Goal: Obtain resource: Obtain resource

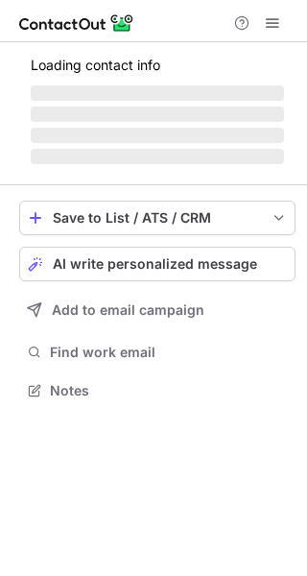
scroll to position [389, 307]
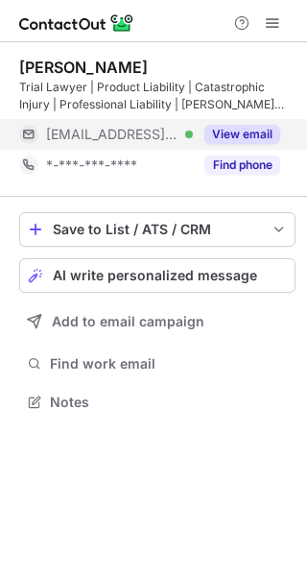
click at [248, 140] on button "View email" at bounding box center [243, 134] width 76 height 19
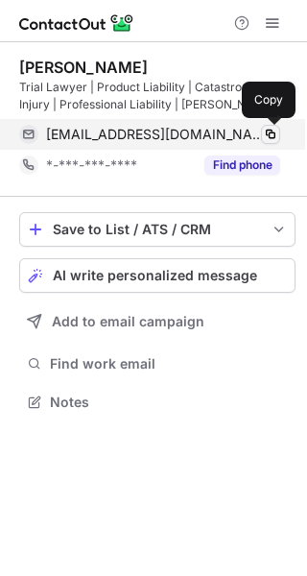
click at [272, 134] on span at bounding box center [270, 134] width 15 height 15
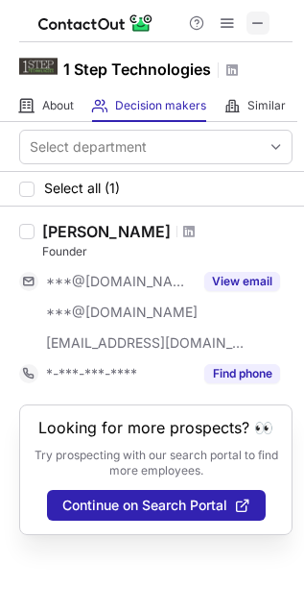
click at [253, 17] on span at bounding box center [258, 22] width 15 height 15
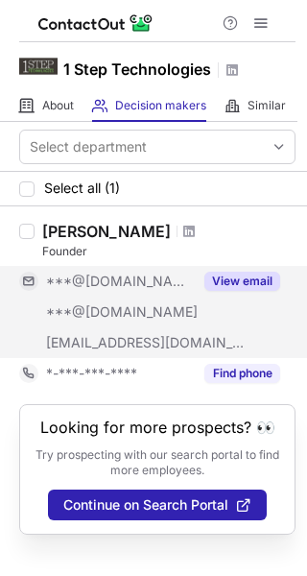
click at [235, 286] on button "View email" at bounding box center [243, 281] width 76 height 19
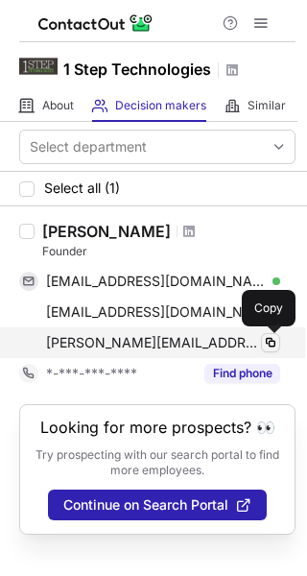
click at [270, 342] on span at bounding box center [270, 342] width 15 height 15
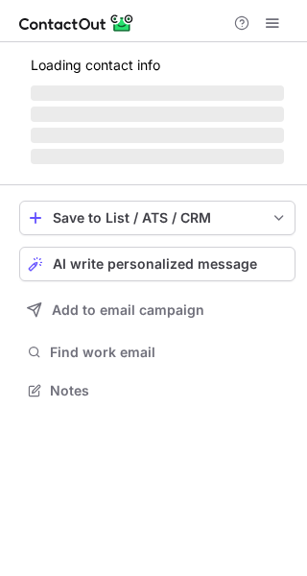
scroll to position [389, 307]
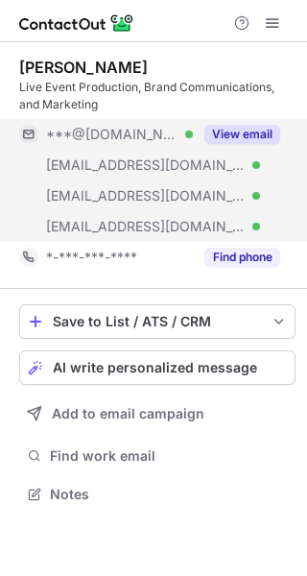
click at [251, 128] on button "View email" at bounding box center [243, 134] width 76 height 19
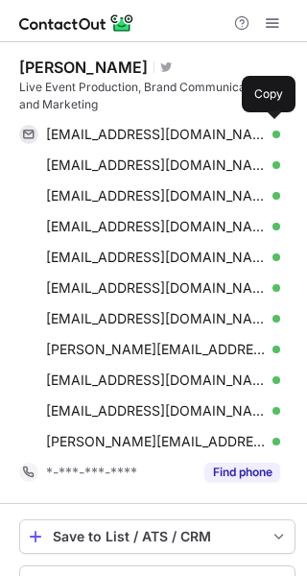
scroll to position [696, 294]
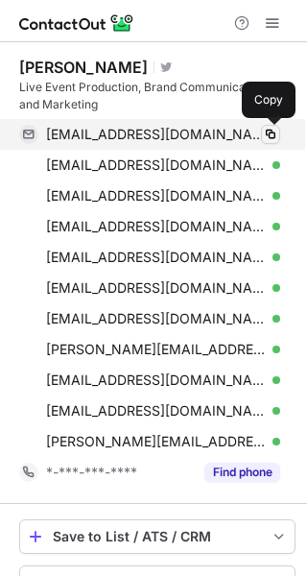
click at [273, 133] on span at bounding box center [270, 134] width 15 height 15
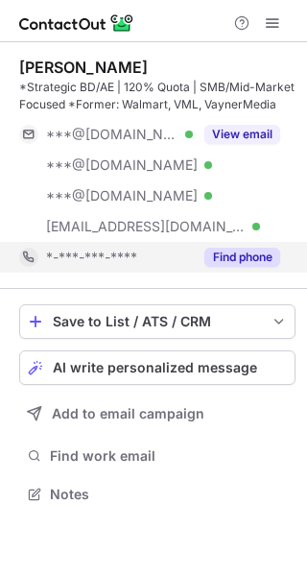
scroll to position [481, 307]
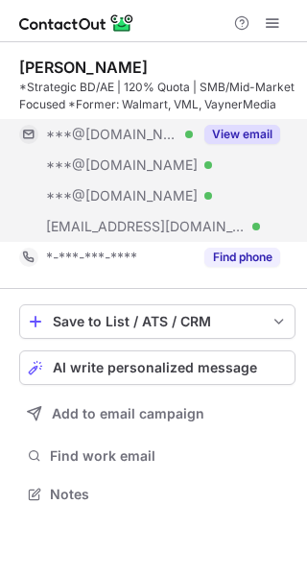
click at [248, 130] on button "View email" at bounding box center [243, 134] width 76 height 19
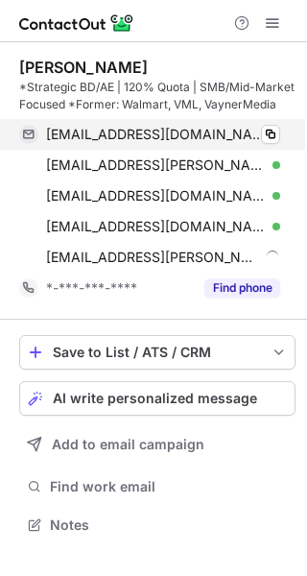
scroll to position [512, 307]
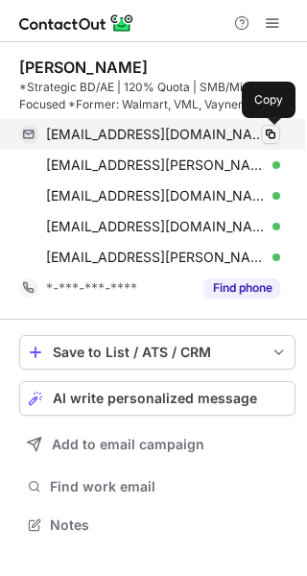
click at [270, 132] on span at bounding box center [270, 134] width 15 height 15
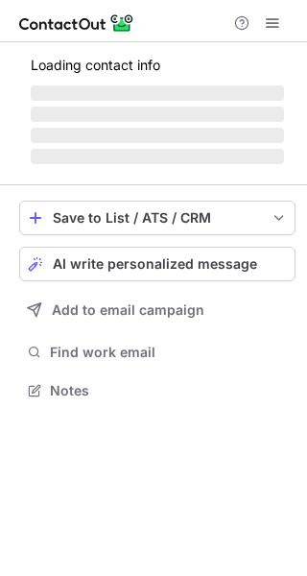
scroll to position [420, 307]
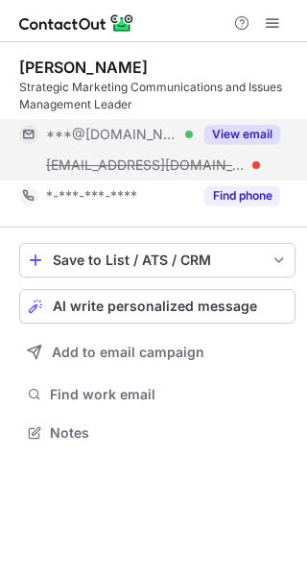
click at [244, 135] on button "View email" at bounding box center [243, 134] width 76 height 19
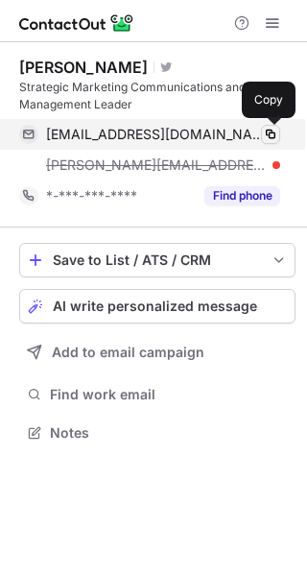
click at [273, 134] on span at bounding box center [270, 134] width 15 height 15
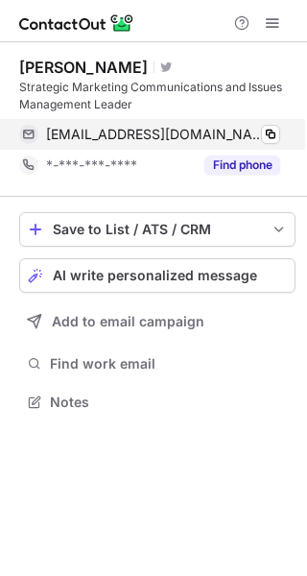
scroll to position [389, 307]
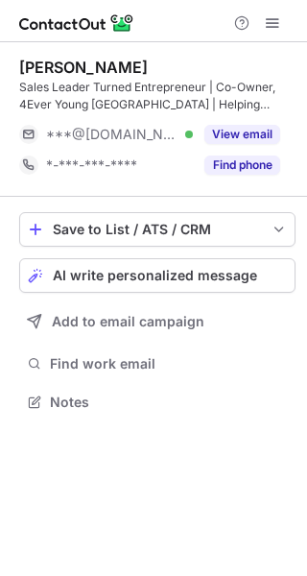
scroll to position [389, 307]
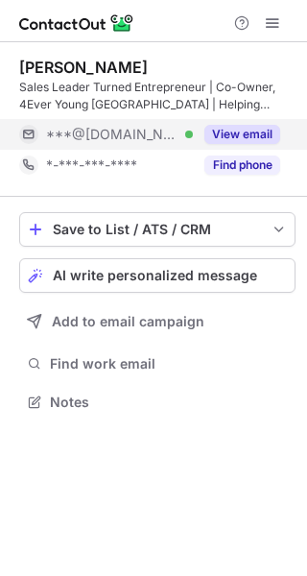
click at [267, 140] on button "View email" at bounding box center [243, 134] width 76 height 19
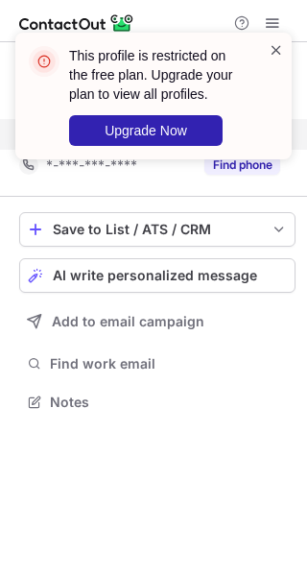
click at [276, 48] on span at bounding box center [276, 49] width 15 height 19
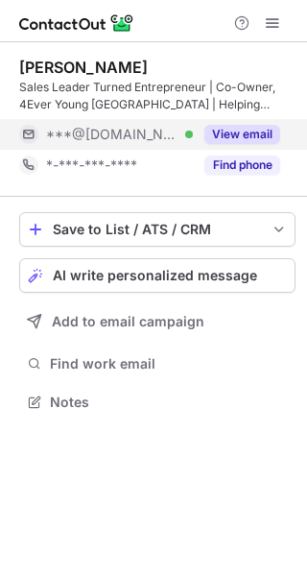
click at [275, 19] on div "This profile is restricted on the free plan. Upgrade your plan to view all prof…" at bounding box center [153, 103] width 307 height 180
click at [266, 20] on span at bounding box center [272, 22] width 15 height 15
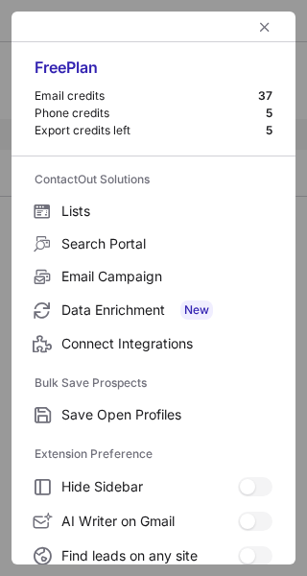
scroll to position [224, 0]
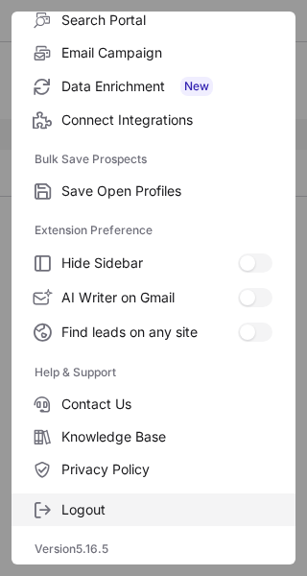
click at [104, 511] on span "Logout" at bounding box center [166, 509] width 211 height 17
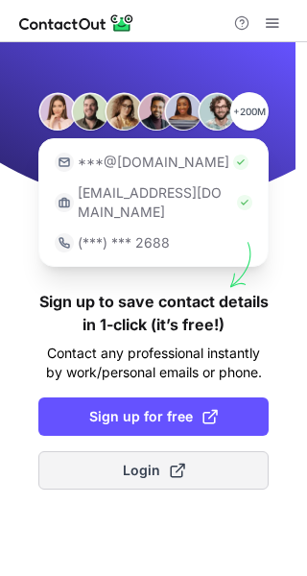
click at [142, 461] on span "Login" at bounding box center [154, 470] width 62 height 19
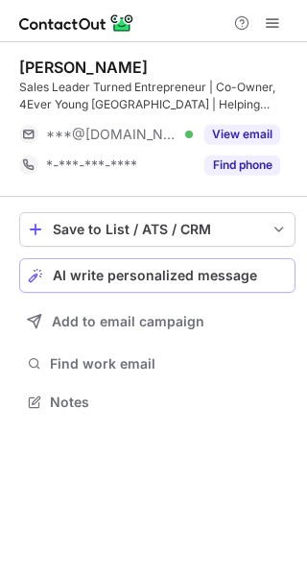
scroll to position [389, 307]
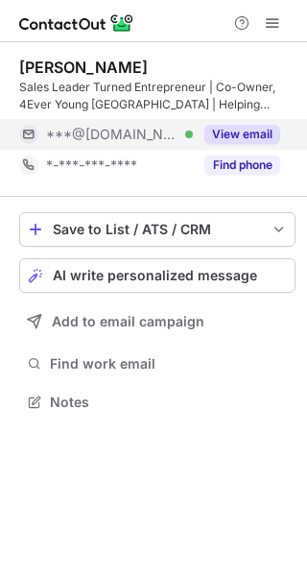
click at [233, 129] on button "View email" at bounding box center [243, 134] width 76 height 19
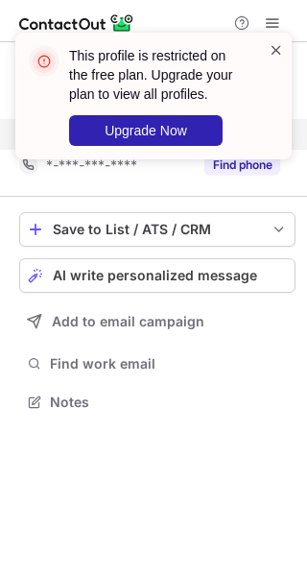
click at [272, 52] on span at bounding box center [276, 49] width 15 height 19
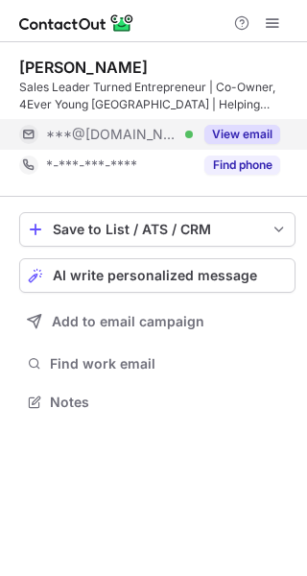
click at [277, 14] on div "This profile is restricted on the free plan. Upgrade your plan to view all prof…" at bounding box center [153, 103] width 307 height 180
click at [266, 30] on span at bounding box center [272, 22] width 15 height 15
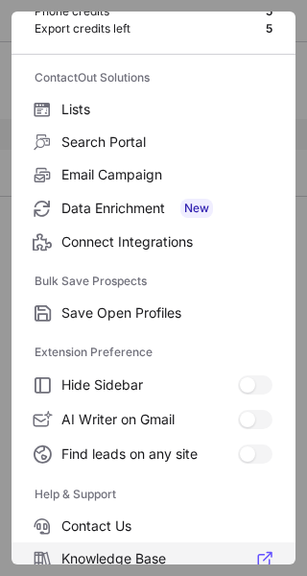
scroll to position [224, 0]
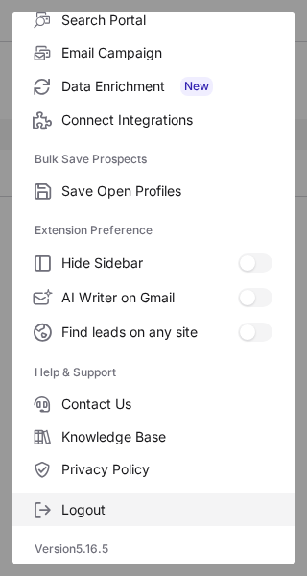
click at [98, 513] on span "Logout" at bounding box center [166, 509] width 211 height 17
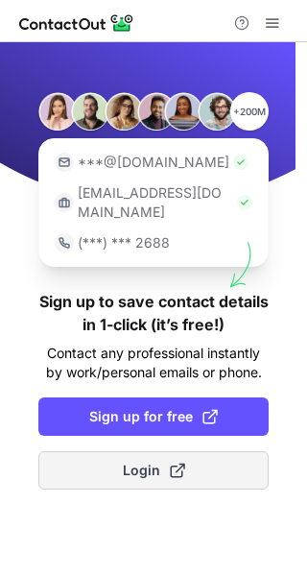
click at [158, 461] on span "Login" at bounding box center [154, 470] width 62 height 19
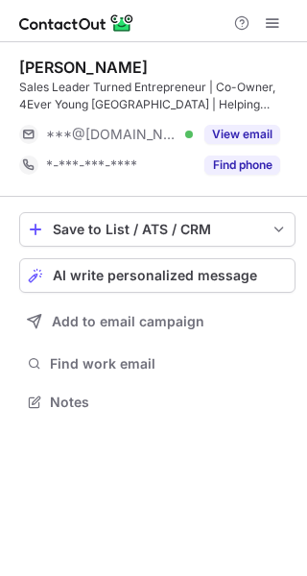
scroll to position [389, 307]
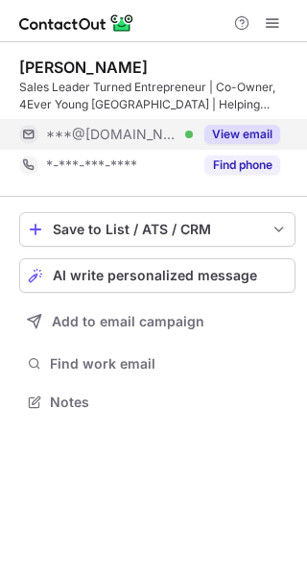
click at [244, 130] on button "View email" at bounding box center [243, 134] width 76 height 19
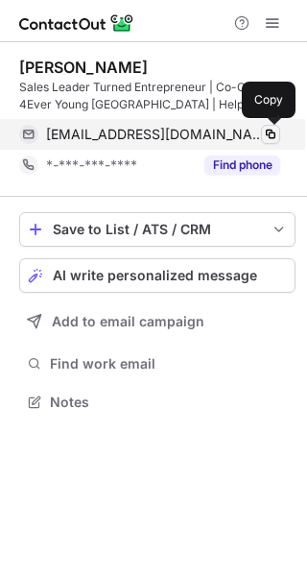
click at [272, 133] on span at bounding box center [270, 134] width 15 height 15
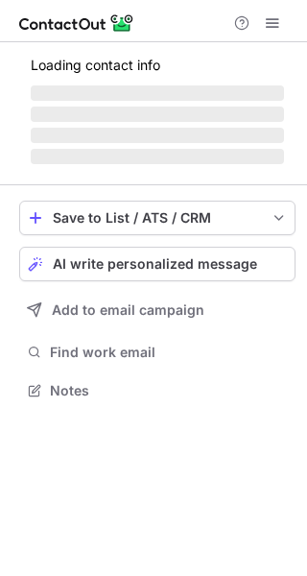
scroll to position [372, 307]
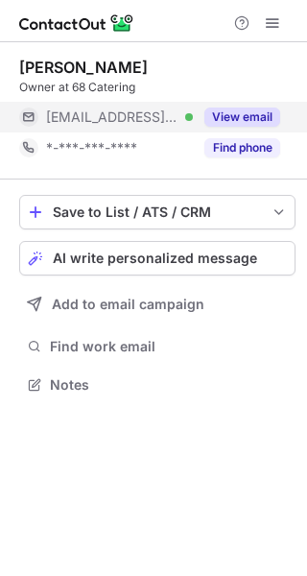
click at [274, 110] on button "View email" at bounding box center [243, 117] width 76 height 19
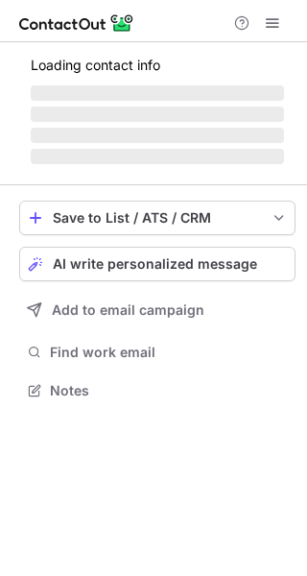
scroll to position [402, 307]
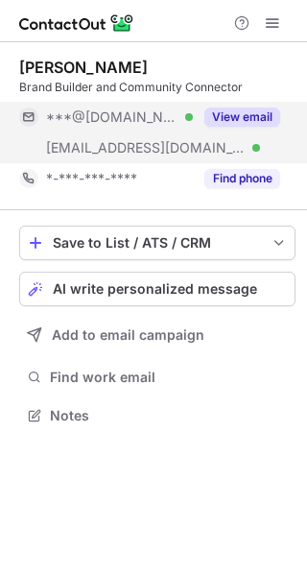
click at [254, 114] on button "View email" at bounding box center [243, 117] width 76 height 19
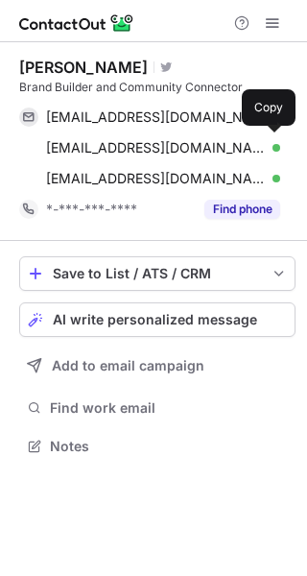
scroll to position [433, 307]
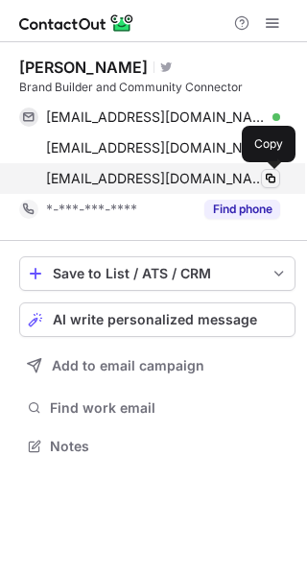
click at [276, 178] on span at bounding box center [270, 178] width 15 height 15
